Goal: Task Accomplishment & Management: Use online tool/utility

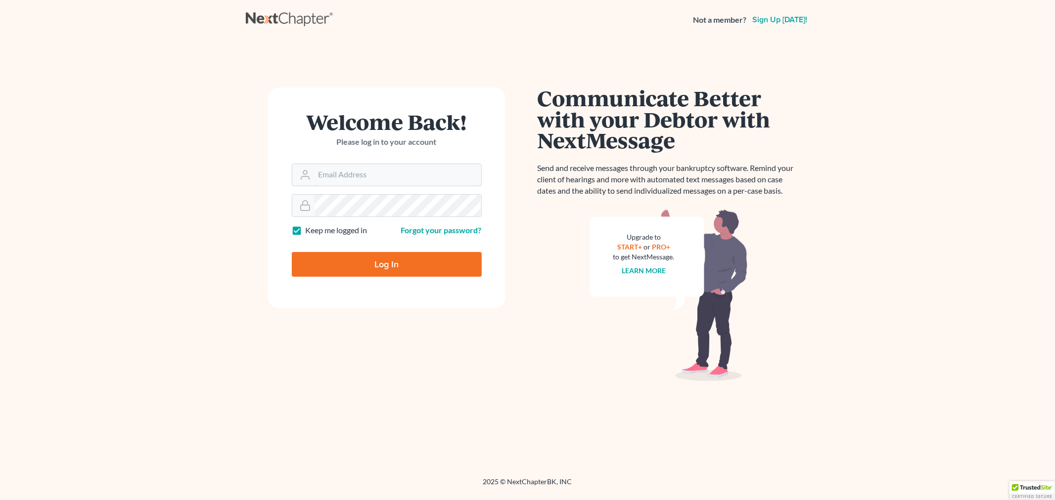
type input "[EMAIL_ADDRESS][DOMAIN_NAME]"
click at [416, 260] on input "Log In" at bounding box center [387, 264] width 190 height 25
type input "Thinking..."
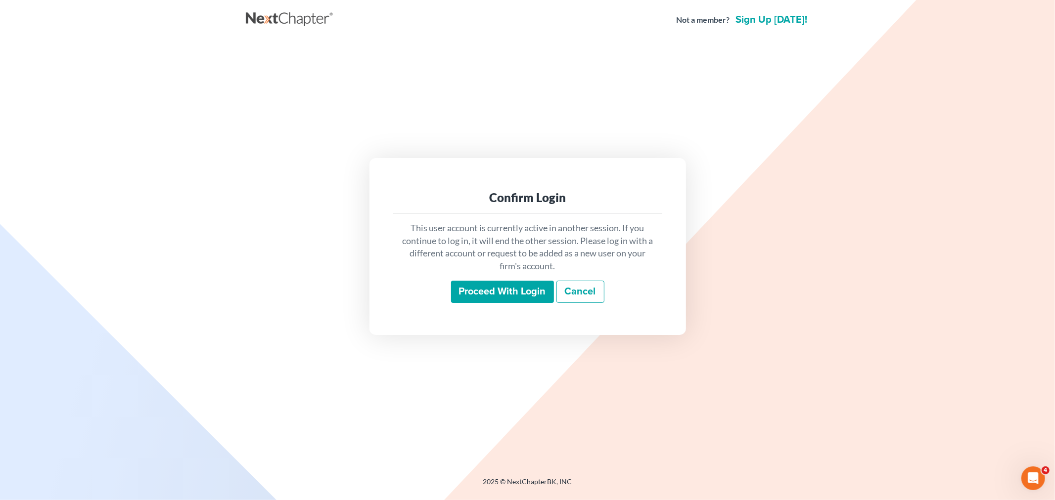
click at [485, 289] on input "Proceed with login" at bounding box center [502, 292] width 103 height 23
